Goal: Information Seeking & Learning: Learn about a topic

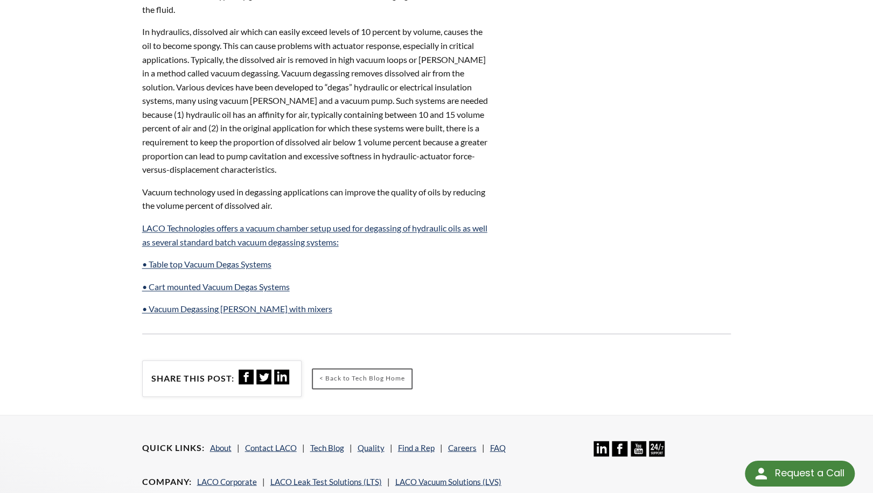
scroll to position [731, 0]
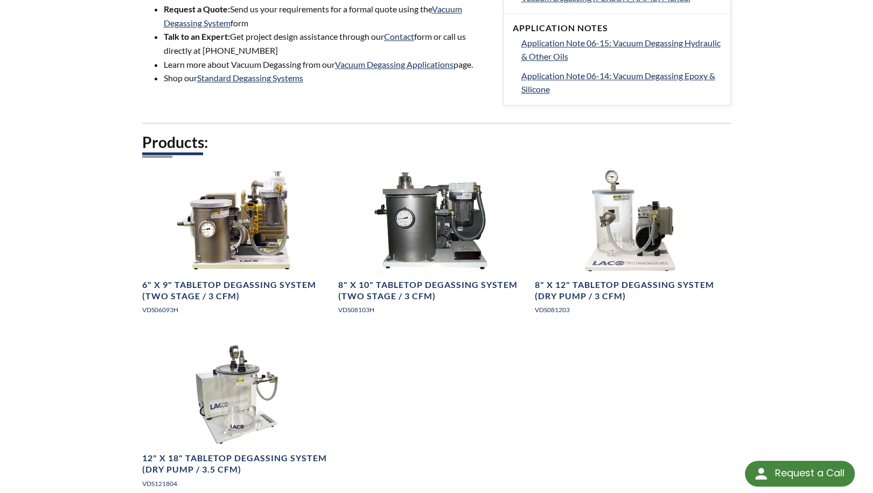
scroll to position [562, 0]
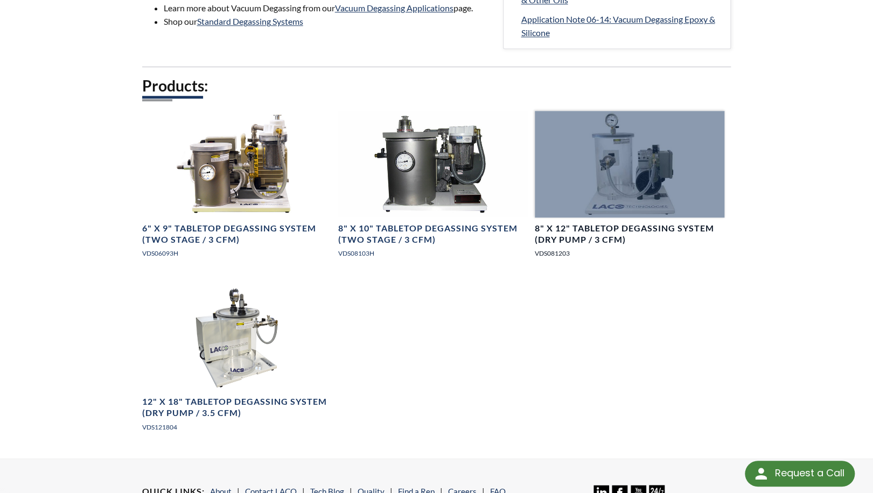
click at [618, 228] on h4 "8" X 12" Tabletop Degassing System (Dry Pump / 3 CFM)" at bounding box center [630, 234] width 190 height 23
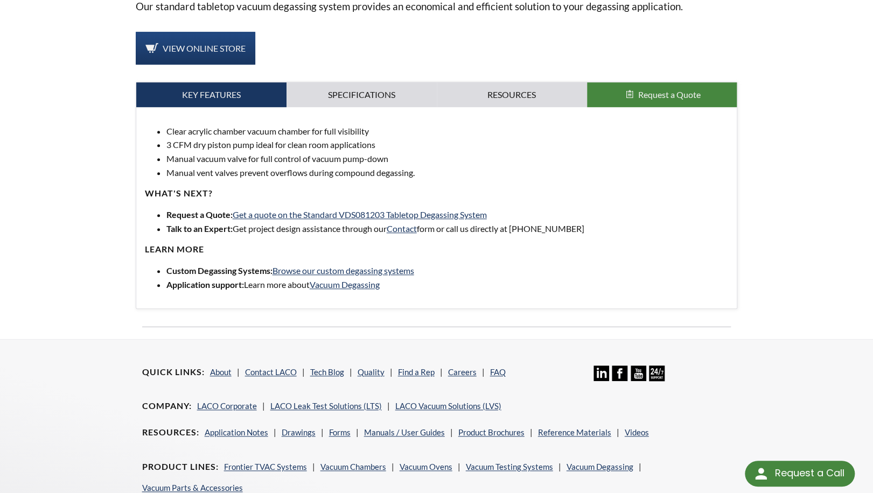
scroll to position [393, 0]
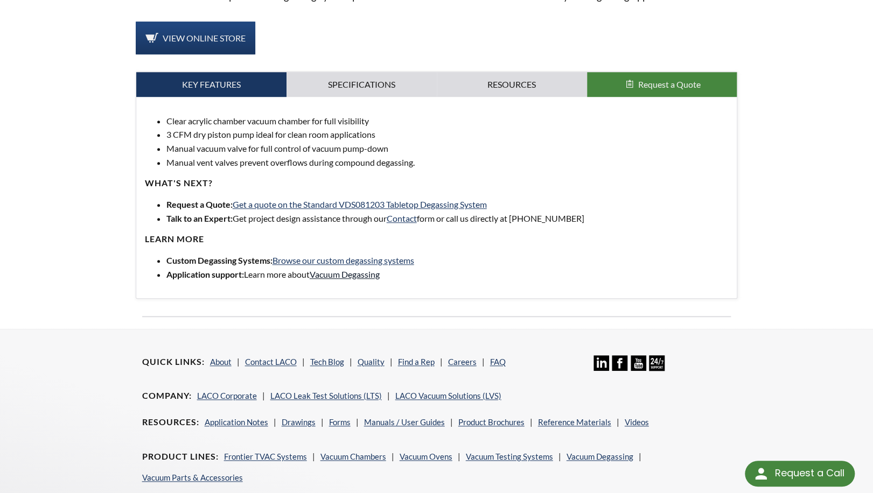
click at [335, 275] on link "Vacuum Degassing" at bounding box center [345, 274] width 70 height 10
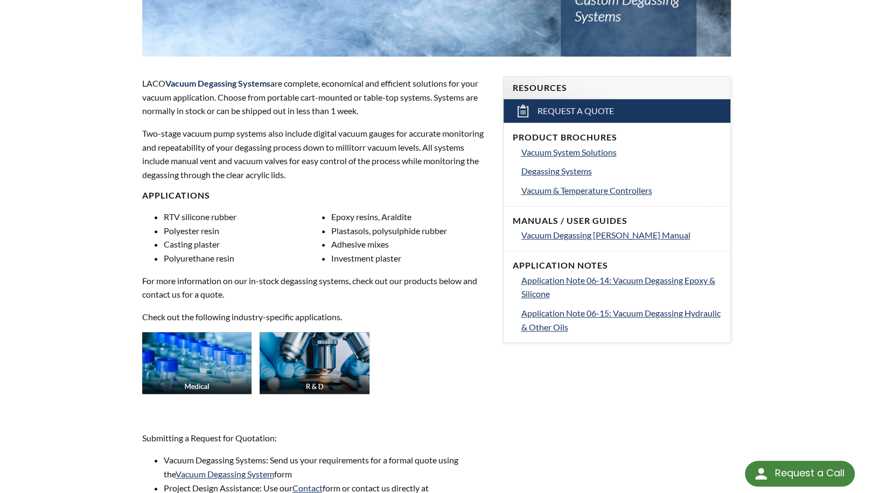
scroll to position [337, 0]
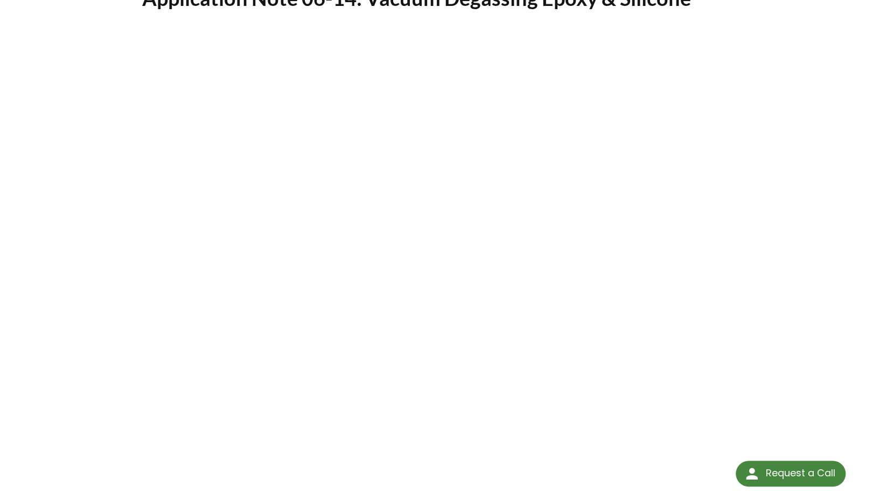
scroll to position [112, 0]
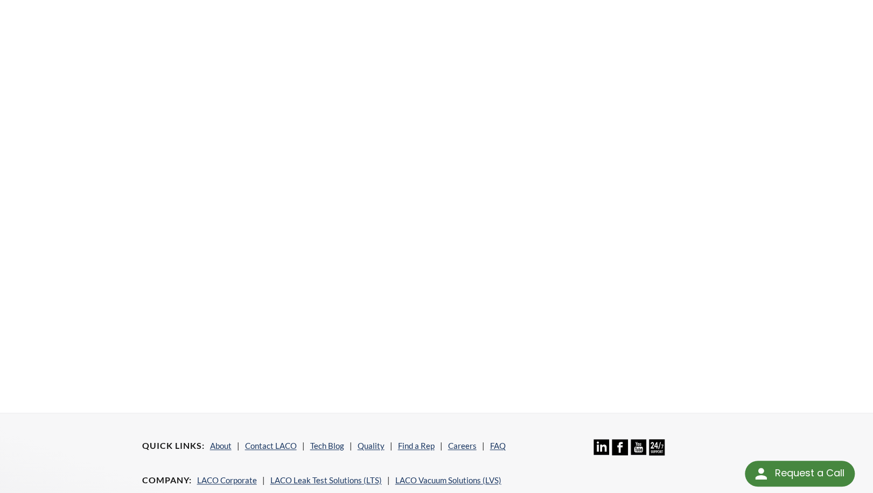
scroll to position [281, 0]
